Goal: Task Accomplishment & Management: Use online tool/utility

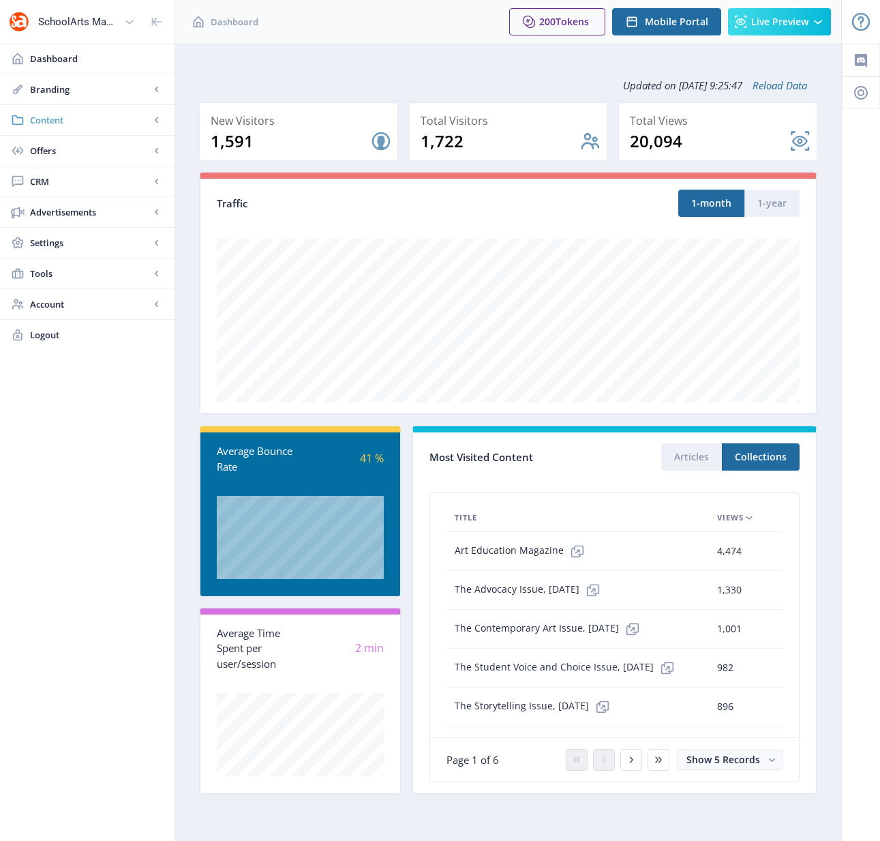
click at [54, 121] on span "Content" at bounding box center [90, 120] width 120 height 14
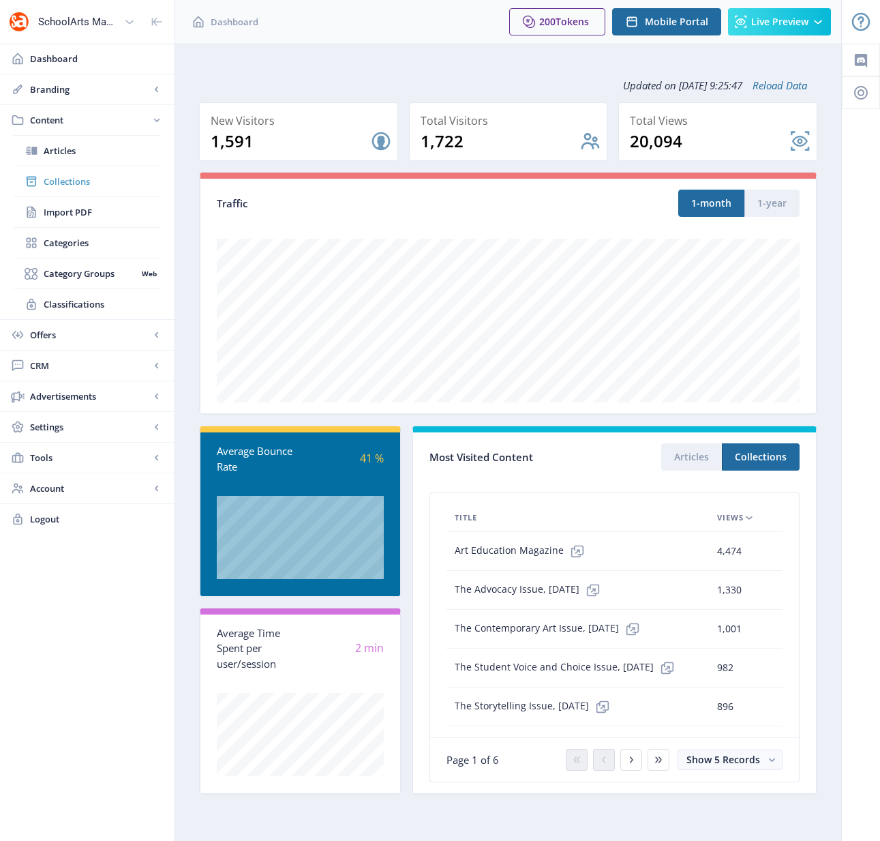
click at [66, 180] on span "Collections" at bounding box center [102, 182] width 117 height 14
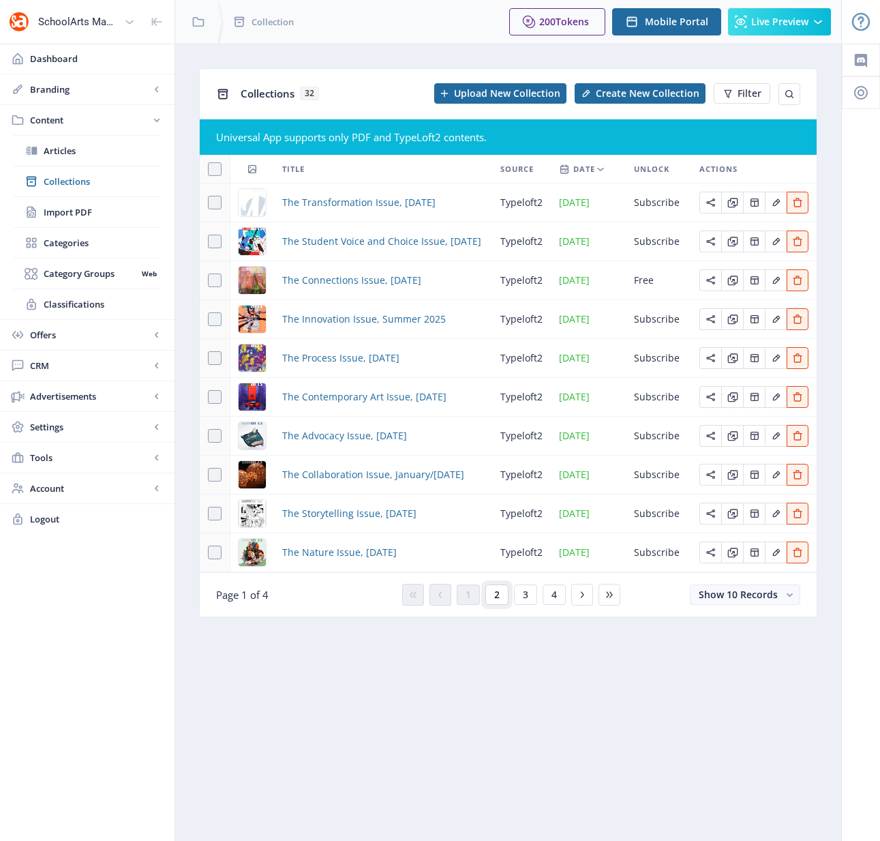
click at [495, 593] on span "2" at bounding box center [496, 594] width 5 height 11
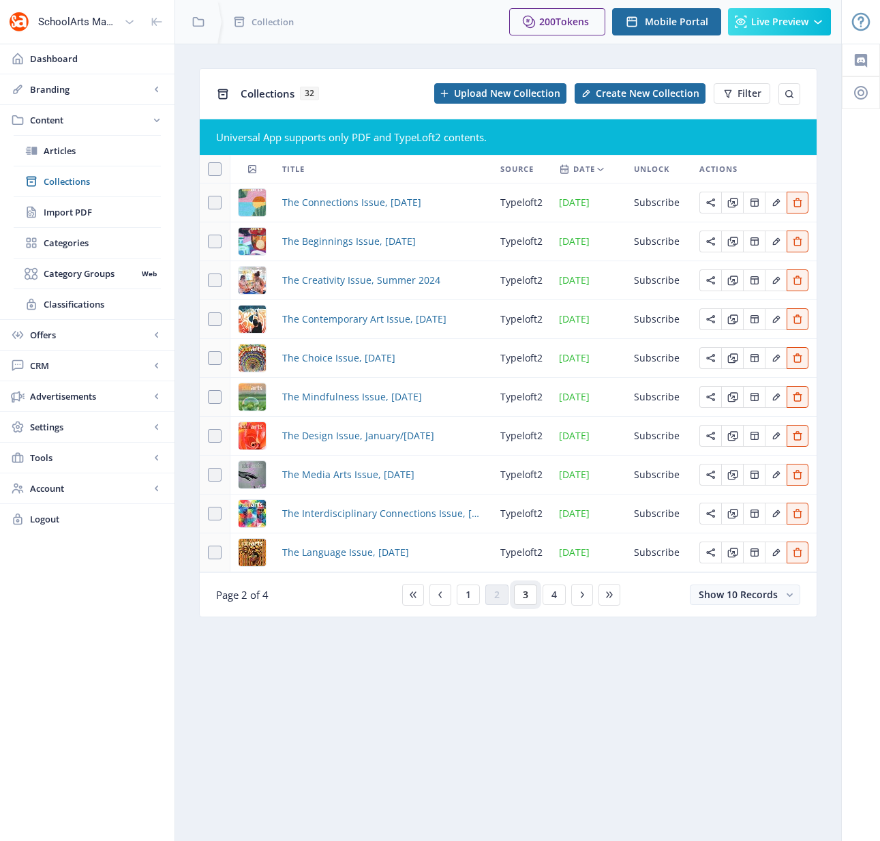
click at [525, 596] on span "3" at bounding box center [525, 594] width 5 height 11
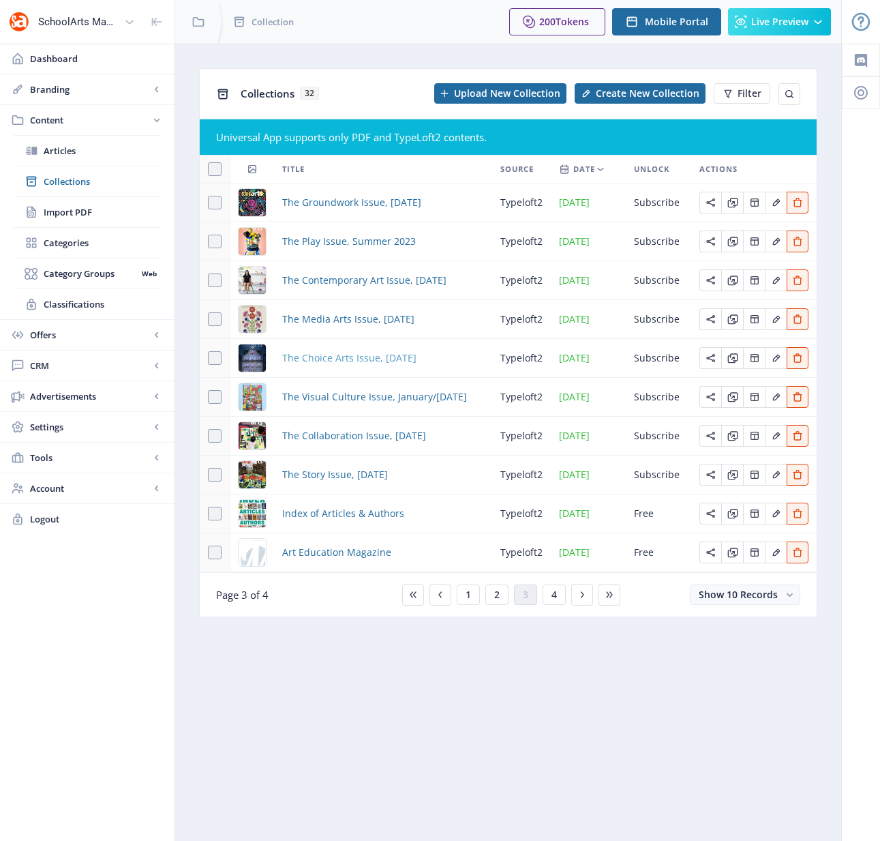
click at [375, 359] on span "The Choice Arts Issue, [DATE]" at bounding box center [349, 358] width 134 height 16
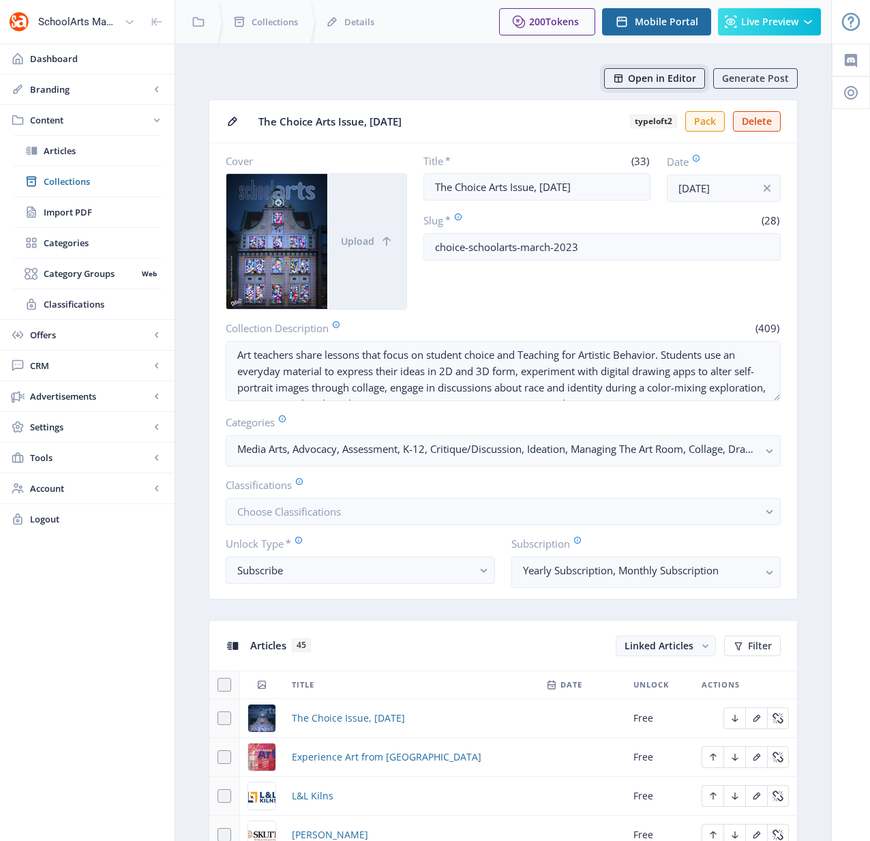
click at [657, 79] on span "Open in Editor" at bounding box center [662, 78] width 68 height 11
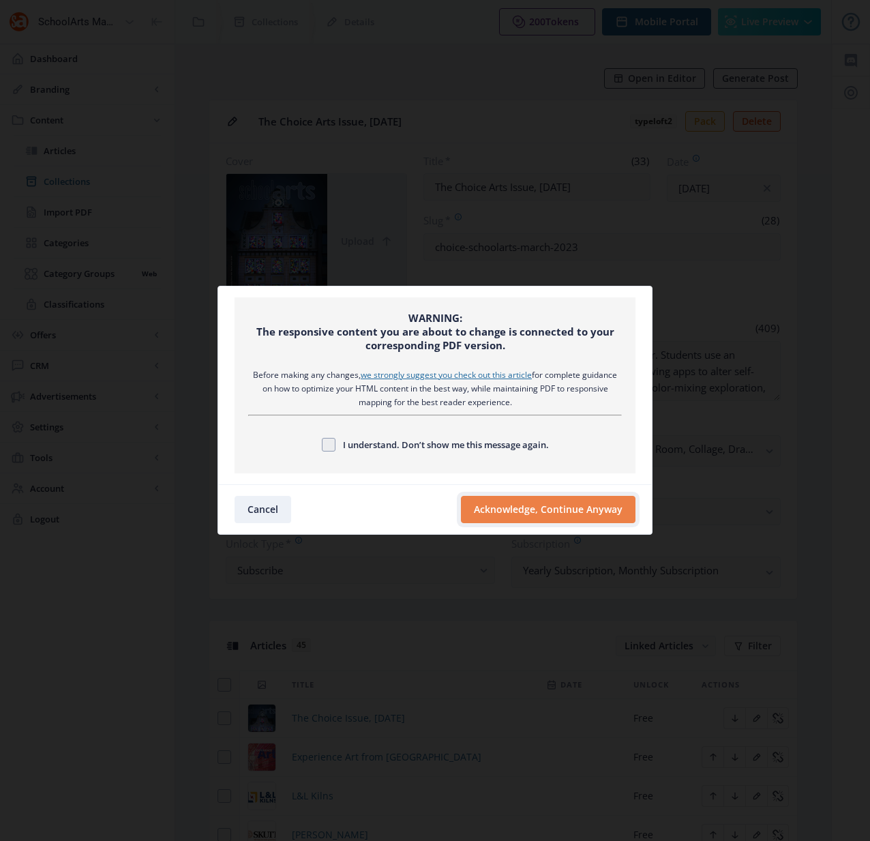
click at [564, 511] on button "Acknowledge, Continue Anyway" at bounding box center [548, 509] width 175 height 27
